Goal: Check status: Check status

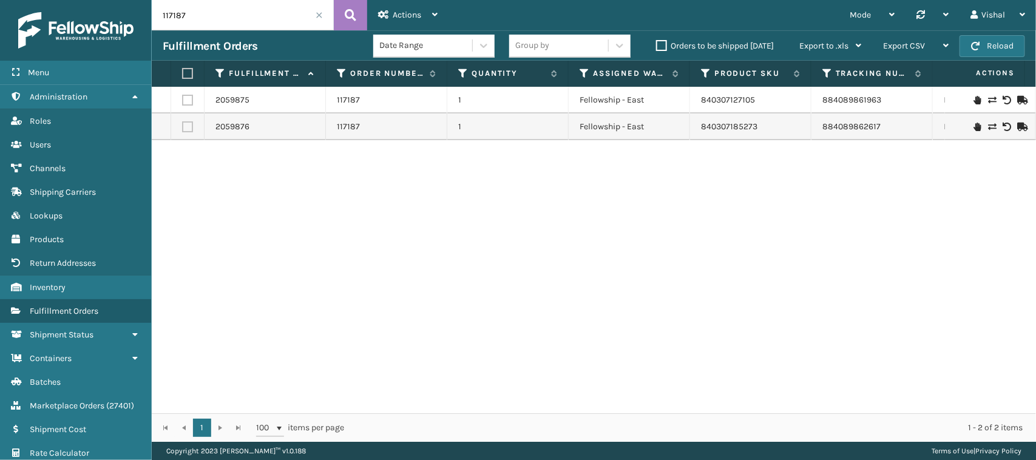
click at [209, 20] on input "117187" at bounding box center [243, 15] width 182 height 30
paste input "1-7575795-4968268"
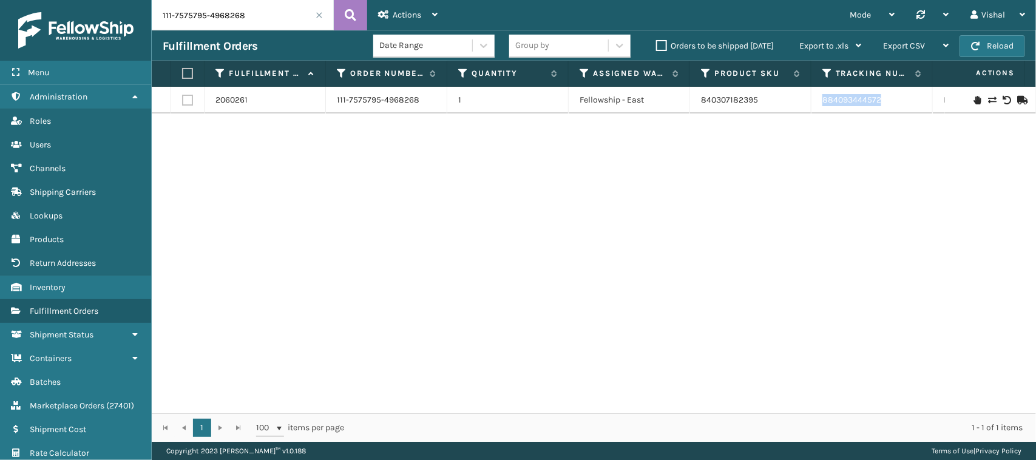
drag, startPoint x: 818, startPoint y: 107, endPoint x: 891, endPoint y: 107, distance: 72.2
click at [891, 107] on td "884093444572" at bounding box center [872, 100] width 121 height 27
copy link "884093444572"
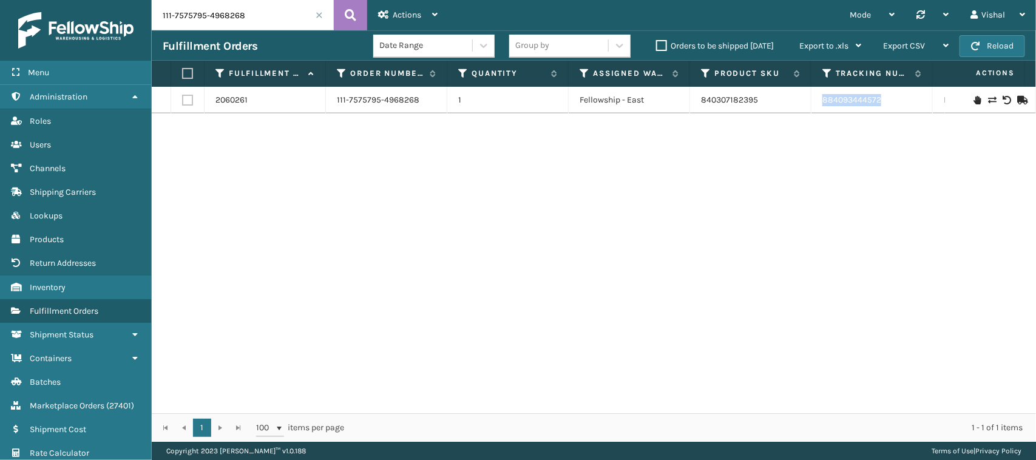
copy link "884093444572"
click at [232, 14] on input "111-7575795-4968268" at bounding box center [243, 15] width 182 height 30
paste input "2-9558918-6904246"
type input "112-9558918-6904246"
drag, startPoint x: 820, startPoint y: 101, endPoint x: 905, endPoint y: 105, distance: 85.1
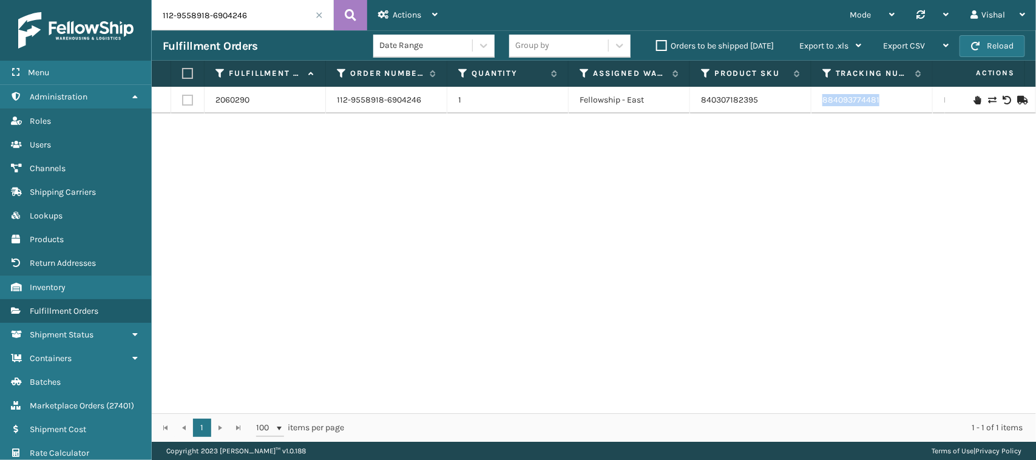
click at [905, 105] on td "884093774481" at bounding box center [872, 100] width 121 height 27
copy link "884093774481"
